Goal: Task Accomplishment & Management: Complete application form

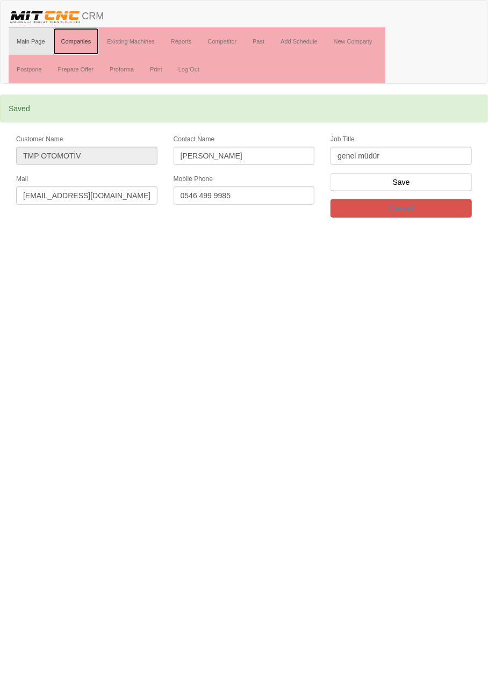
click at [80, 40] on link "Companies" at bounding box center [76, 41] width 46 height 27
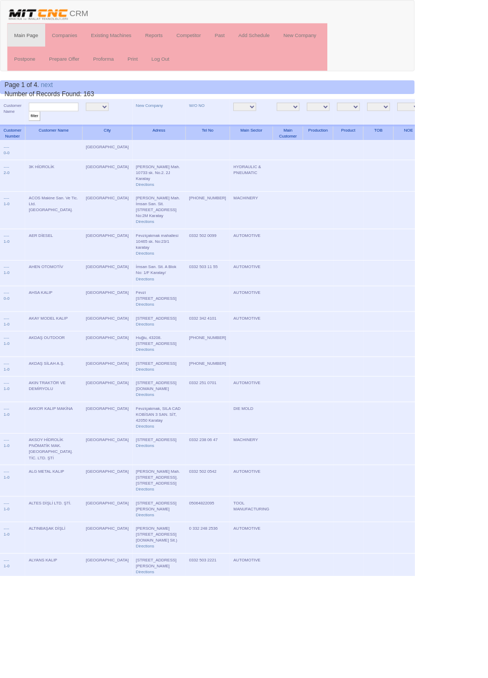
click at [77, 125] on input "text" at bounding box center [63, 126] width 59 height 10
click at [160, 123] on link "New Company" at bounding box center [176, 123] width 32 height 5
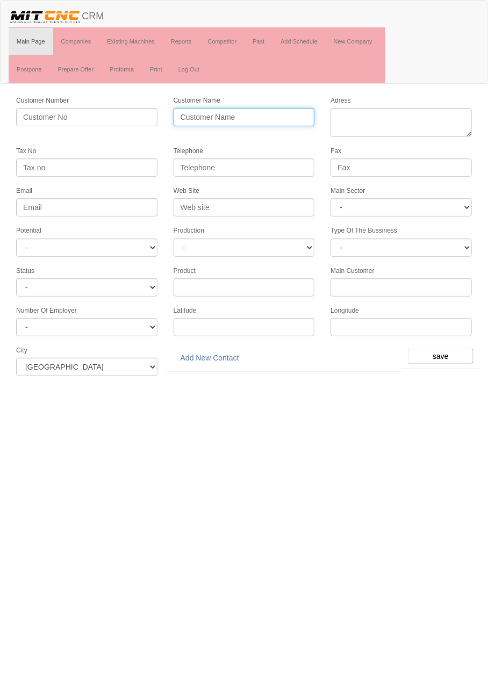
click at [265, 118] on input "Customer Name" at bounding box center [243, 117] width 141 height 18
type input "OK TRUCK YEDEK PARÇA"
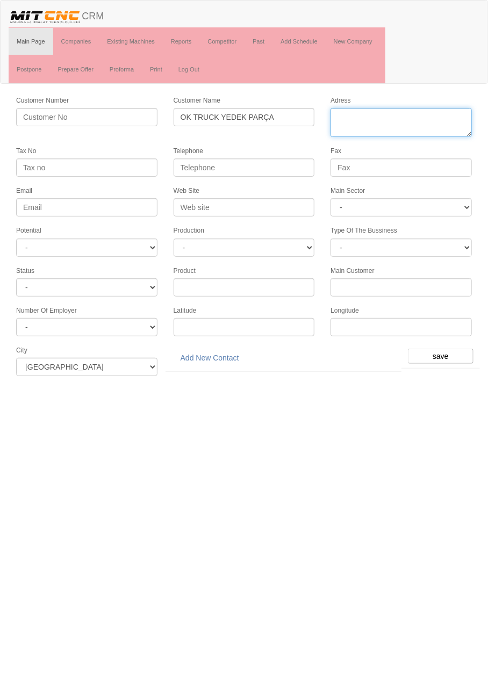
click at [415, 112] on textarea "Adress" at bounding box center [400, 122] width 141 height 29
paste textarea "Fevzi Çakmak Mh. Aslım Cd. No:67/H Karatay"
click at [341, 113] on textarea "Adress" at bounding box center [400, 122] width 141 height 29
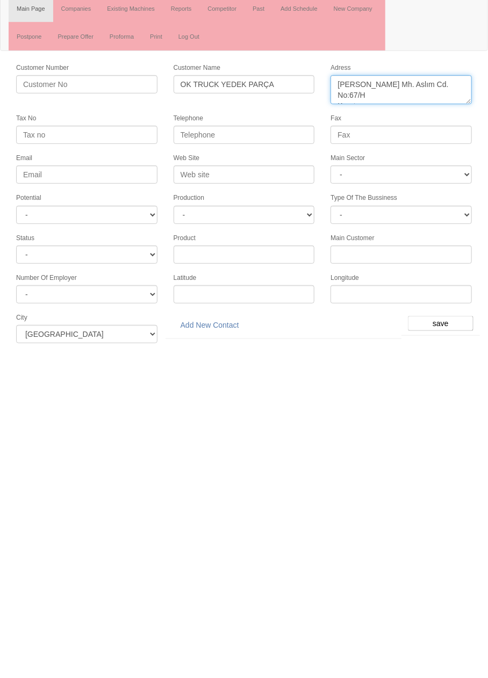
click at [430, 125] on textarea "Adress" at bounding box center [400, 122] width 141 height 29
type textarea "Fevzi Çakmak Mh. Aslım Cd. No:67/H Karatay"
click at [281, 169] on input "Telephone" at bounding box center [243, 167] width 141 height 18
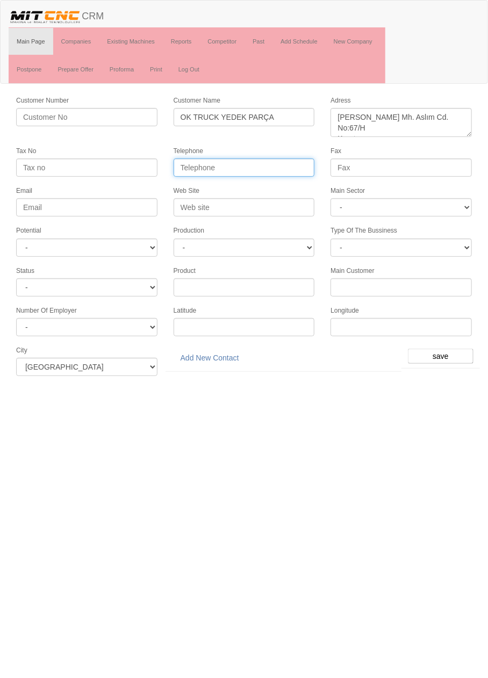
paste input "90 332 503 15 35"
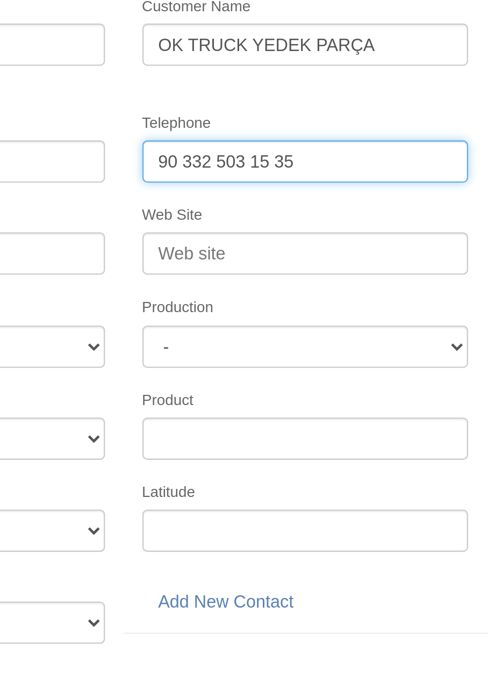
click at [231, 166] on input "90 332 503 15 35" at bounding box center [243, 167] width 141 height 18
click at [192, 166] on input "90 332 503 1535" at bounding box center [243, 167] width 141 height 18
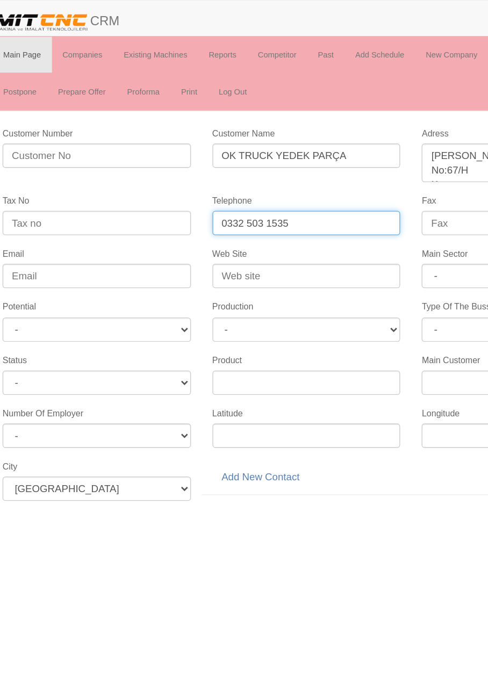
type input "0332 503 1535"
click at [356, 204] on select "- DIE MOLD MACHINERY DEFENCE ELECTRICAL COMPONENTS MEDICAL TOOL MANUFACTURING J…" at bounding box center [400, 207] width 141 height 18
select select "370"
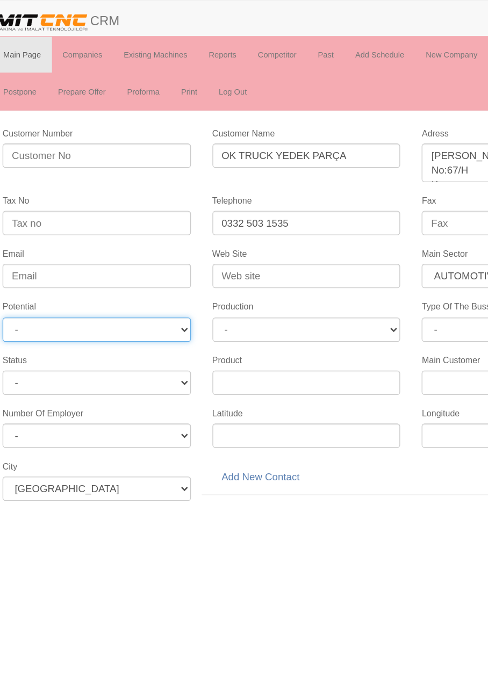
click at [41, 243] on select "- A1 A2 A3 B1 B2 B3 C1 C2 C3" at bounding box center [86, 247] width 141 height 18
select select "6"
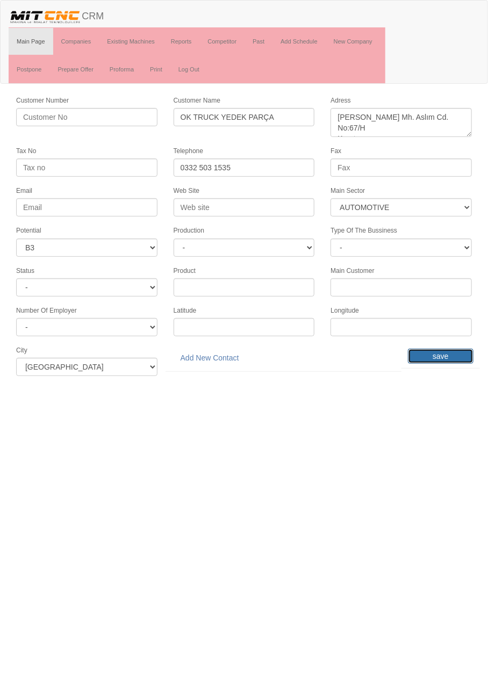
click at [443, 350] on input "save" at bounding box center [441, 356] width 66 height 15
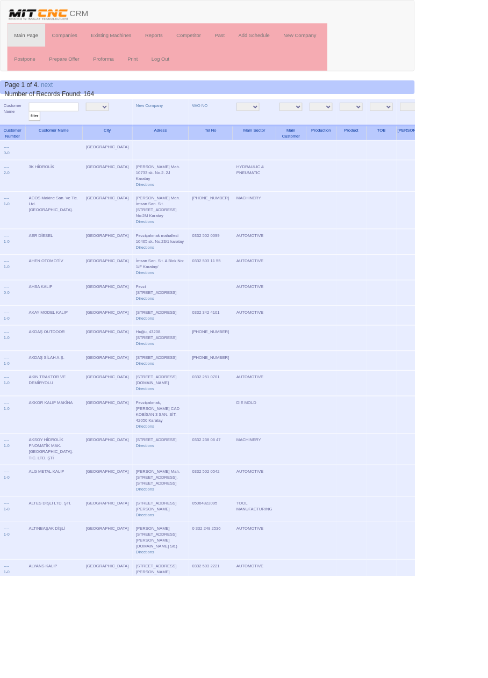
click at [67, 126] on input "text" at bounding box center [63, 126] width 59 height 10
type input "ok tr"
click at [34, 131] on input "filter" at bounding box center [40, 136] width 13 height 11
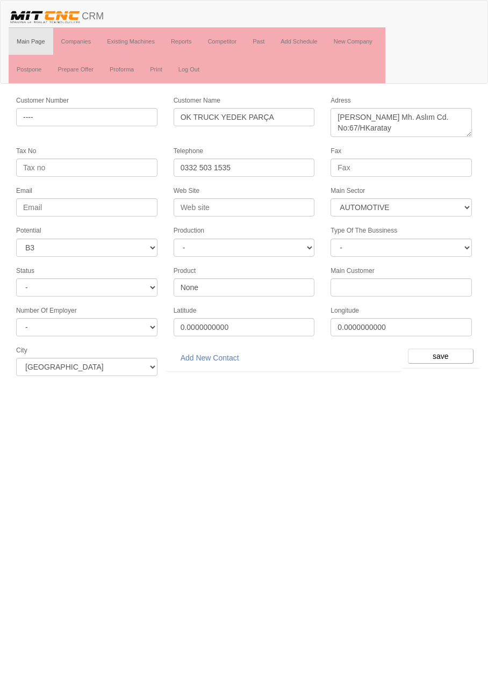
select select "370"
select select "6"
click at [229, 351] on link "Add New Contact" at bounding box center [209, 358] width 73 height 18
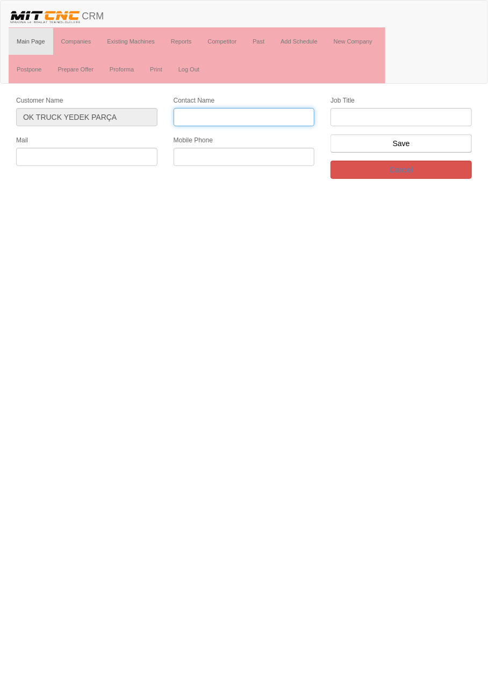
click at [270, 115] on input "Contact Name" at bounding box center [243, 117] width 141 height 18
type input "Elif Ok"
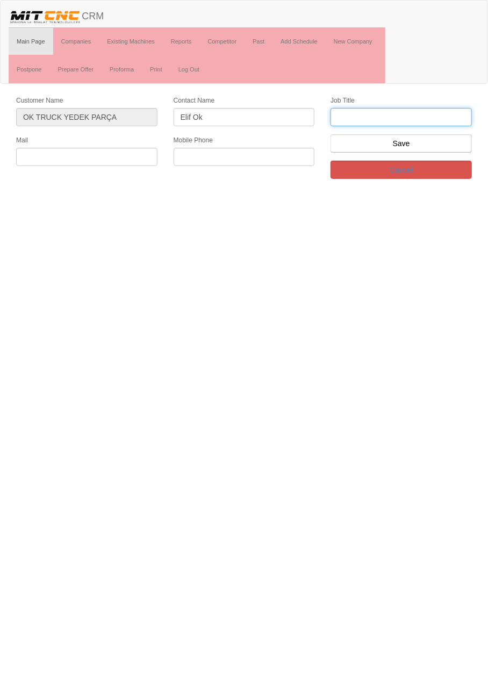
click at [434, 114] on input "text" at bounding box center [400, 117] width 141 height 18
type input "s"
click at [344, 116] on input "satış Müdürü" at bounding box center [400, 117] width 141 height 18
type input "Satış Müdürü"
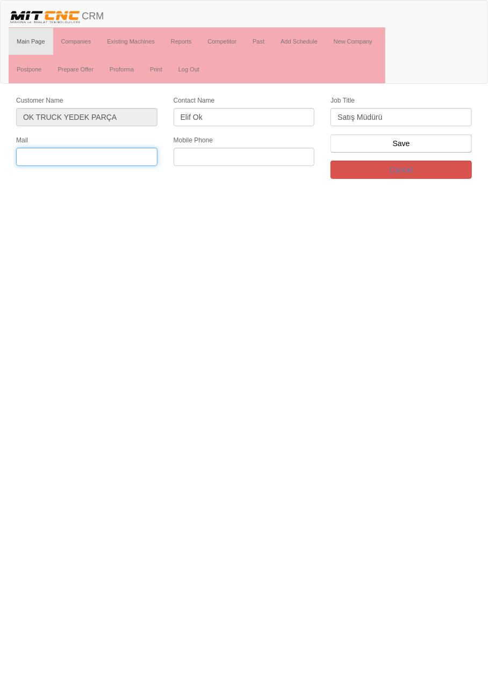
paste input "[EMAIL_ADDRESS][DOMAIN_NAME]"
type input "[EMAIL_ADDRESS][DOMAIN_NAME]"
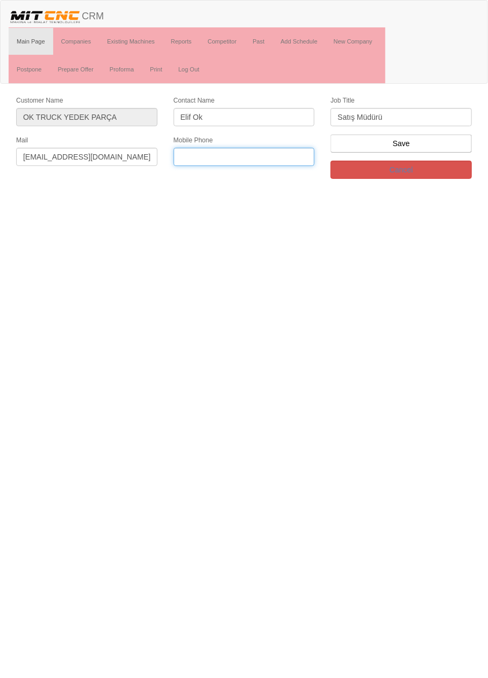
paste input "+905316996632"
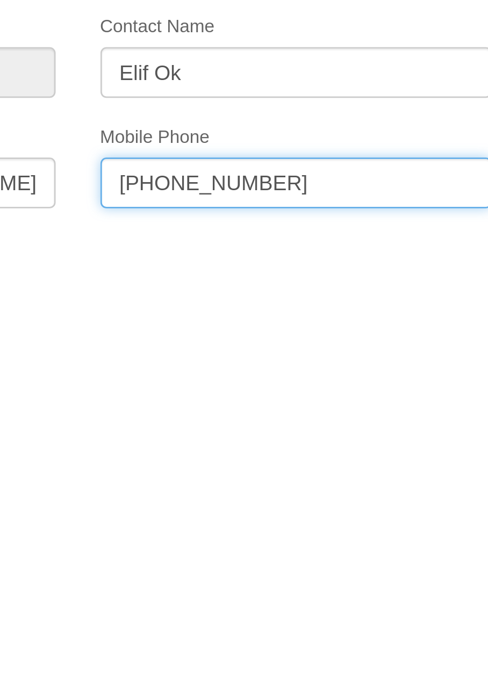
click at [220, 155] on input "+905316996632" at bounding box center [243, 157] width 141 height 18
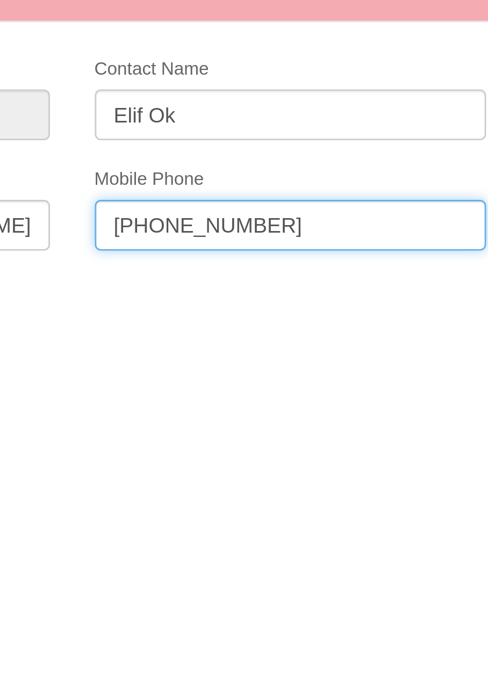
click at [207, 155] on input "+90531699 6632" at bounding box center [243, 157] width 141 height 18
click at [189, 157] on input "+90531 699 6632" at bounding box center [243, 157] width 141 height 18
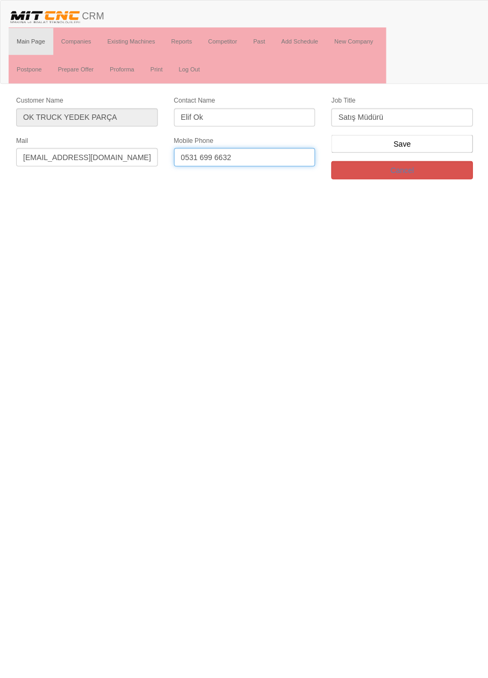
type input "0531 699 6632"
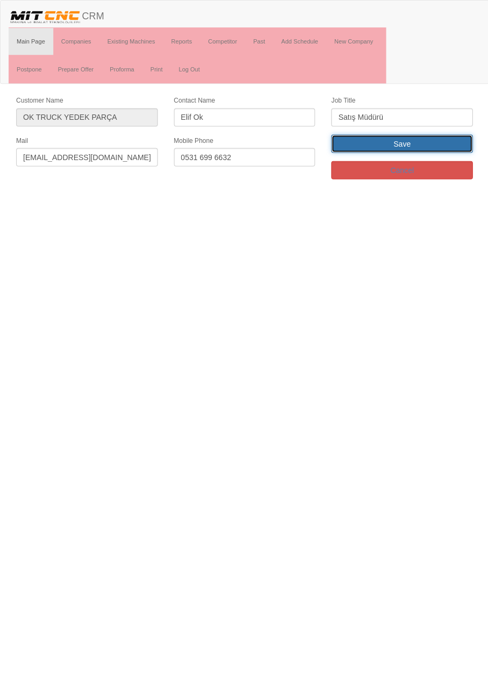
click at [443, 144] on input "Save" at bounding box center [400, 143] width 141 height 18
